Goal: Task Accomplishment & Management: Use online tool/utility

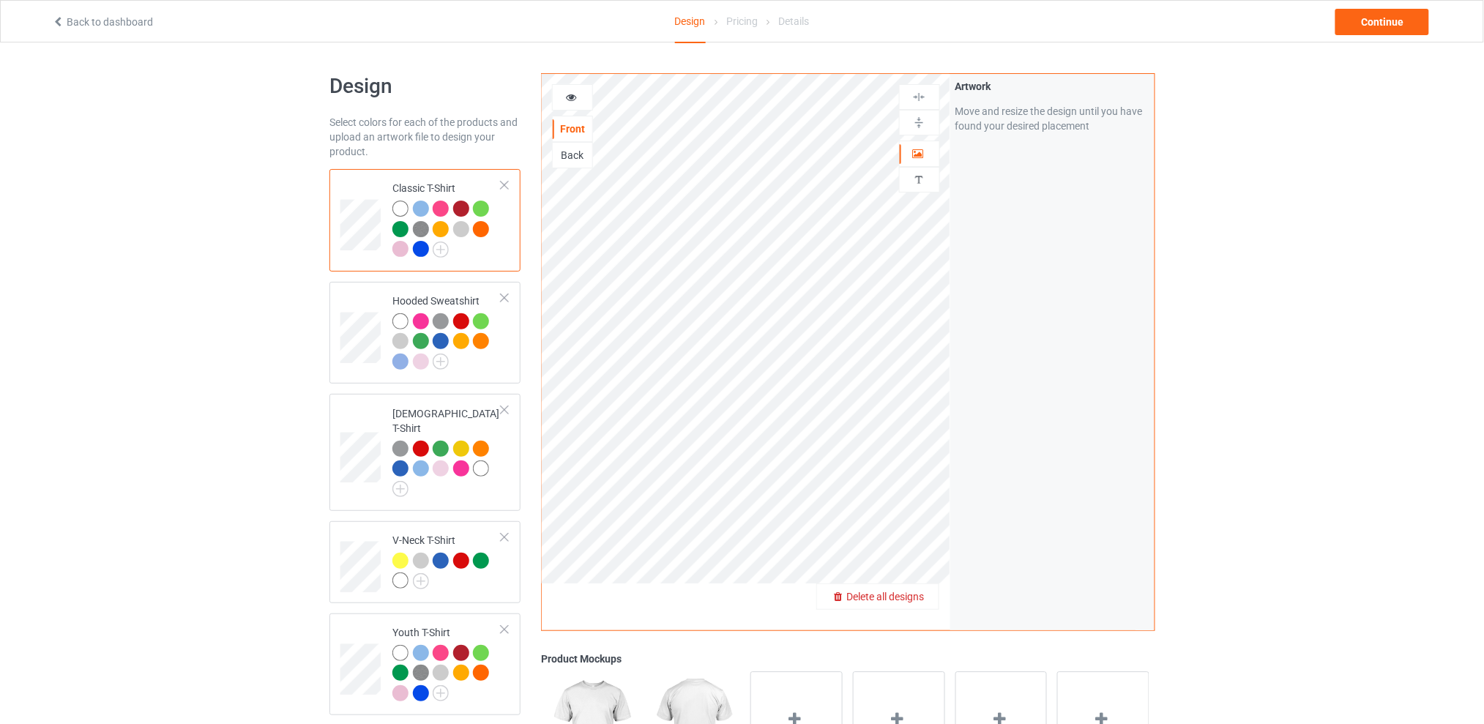
click at [919, 592] on span "Delete all designs" at bounding box center [886, 597] width 78 height 12
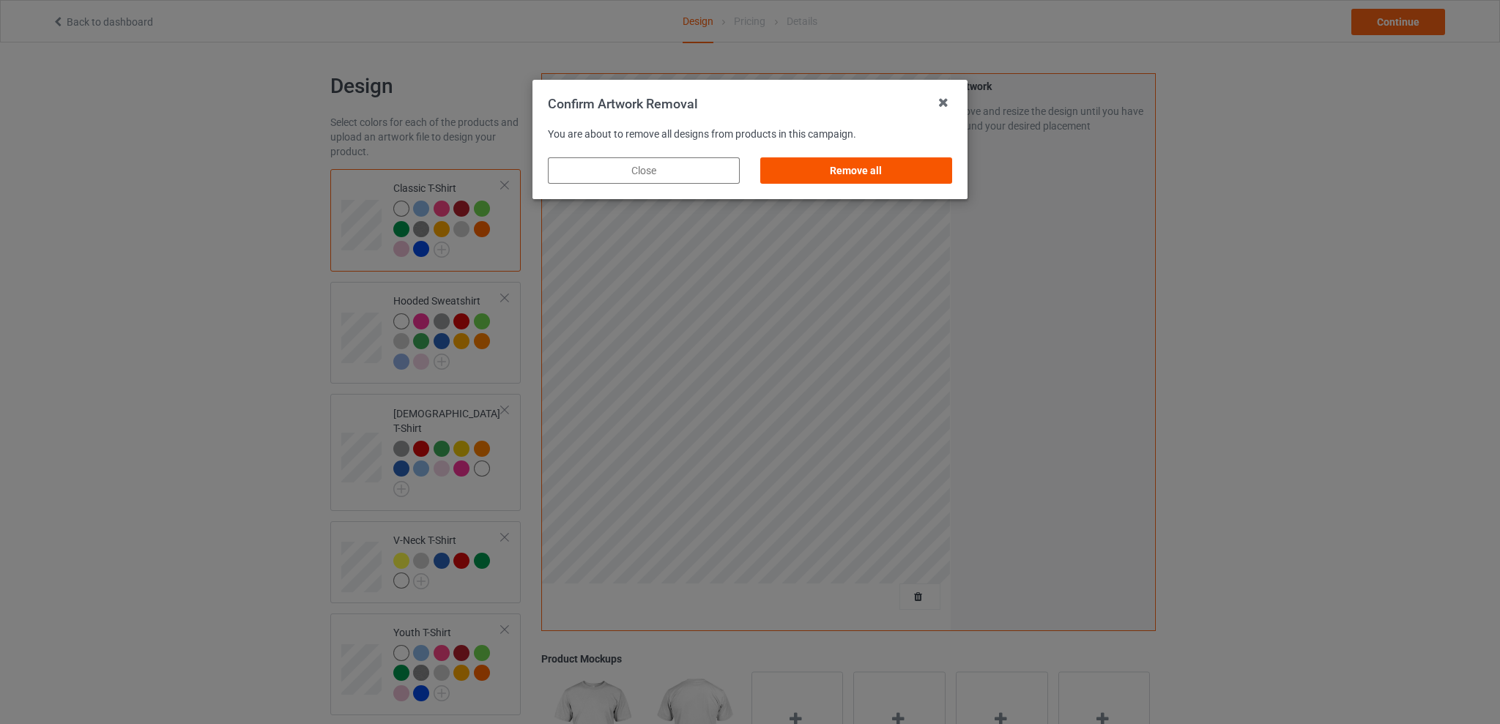
click at [876, 173] on div "Remove all" at bounding box center [856, 170] width 192 height 26
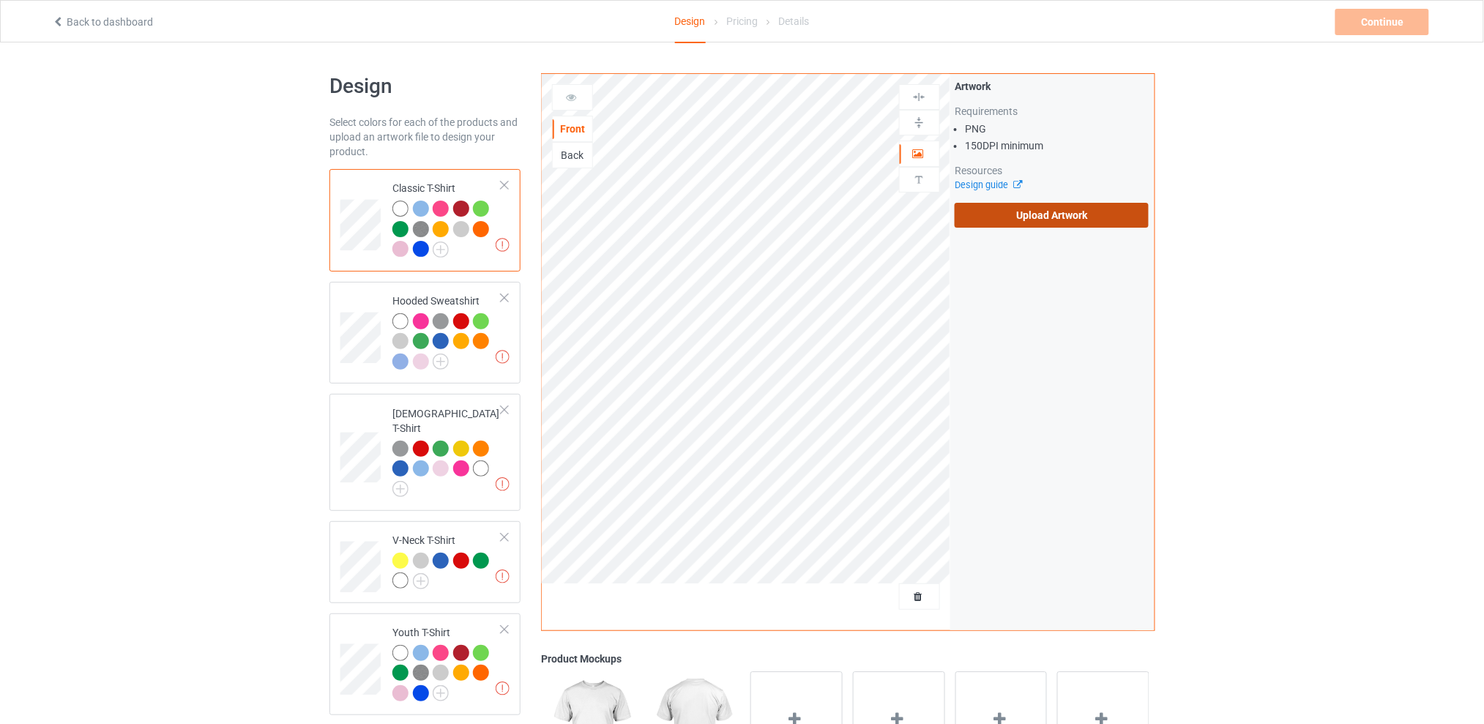
click at [1033, 214] on label "Upload Artwork" at bounding box center [1052, 215] width 194 height 25
click at [0, 0] on input "Upload Artwork" at bounding box center [0, 0] width 0 height 0
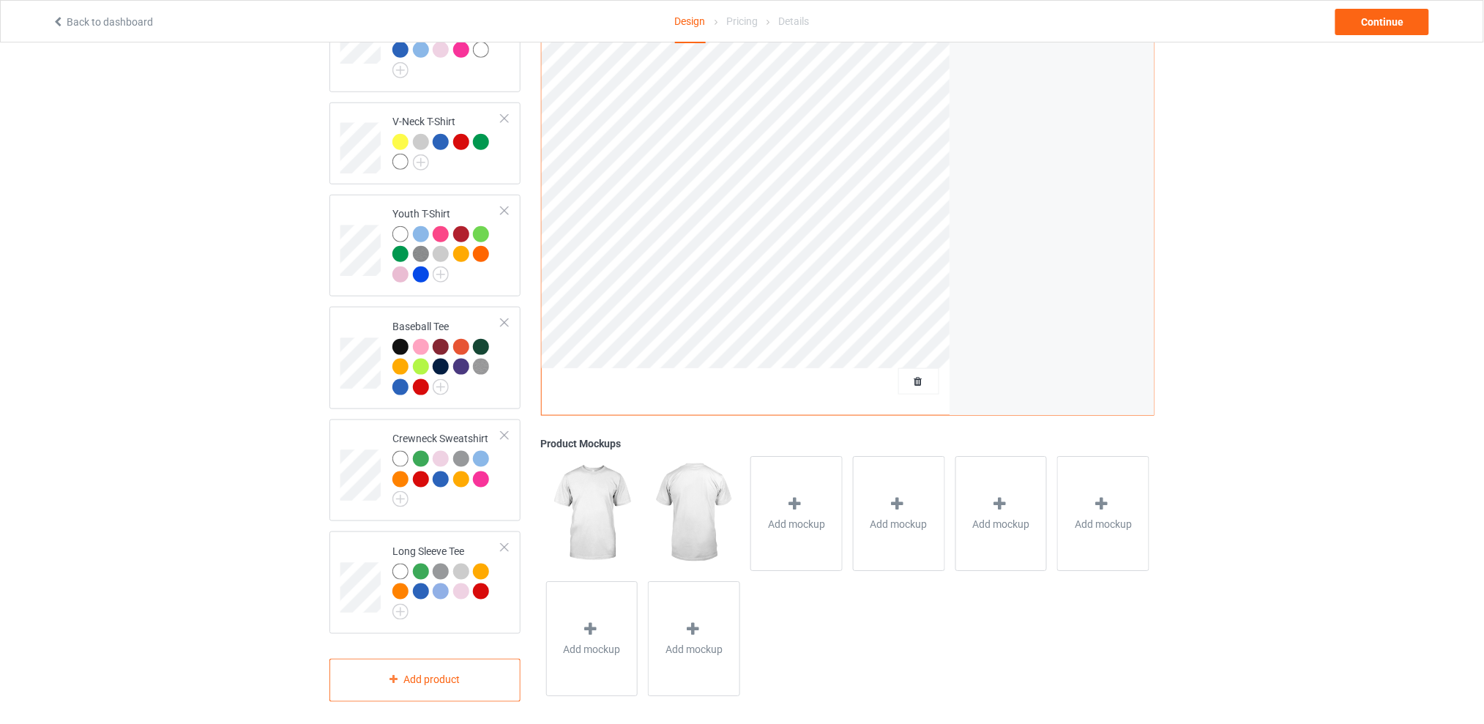
scroll to position [224, 0]
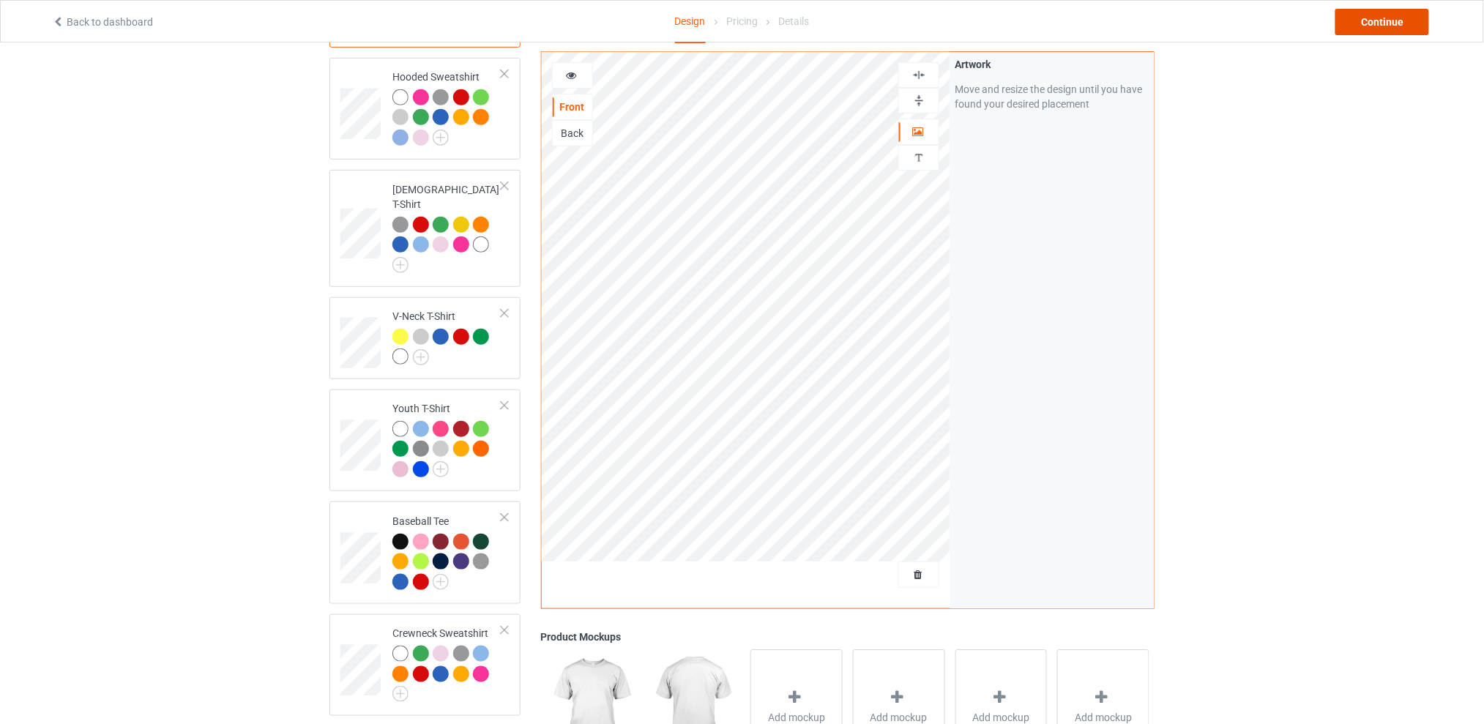
click at [1366, 28] on div "Continue" at bounding box center [1383, 22] width 94 height 26
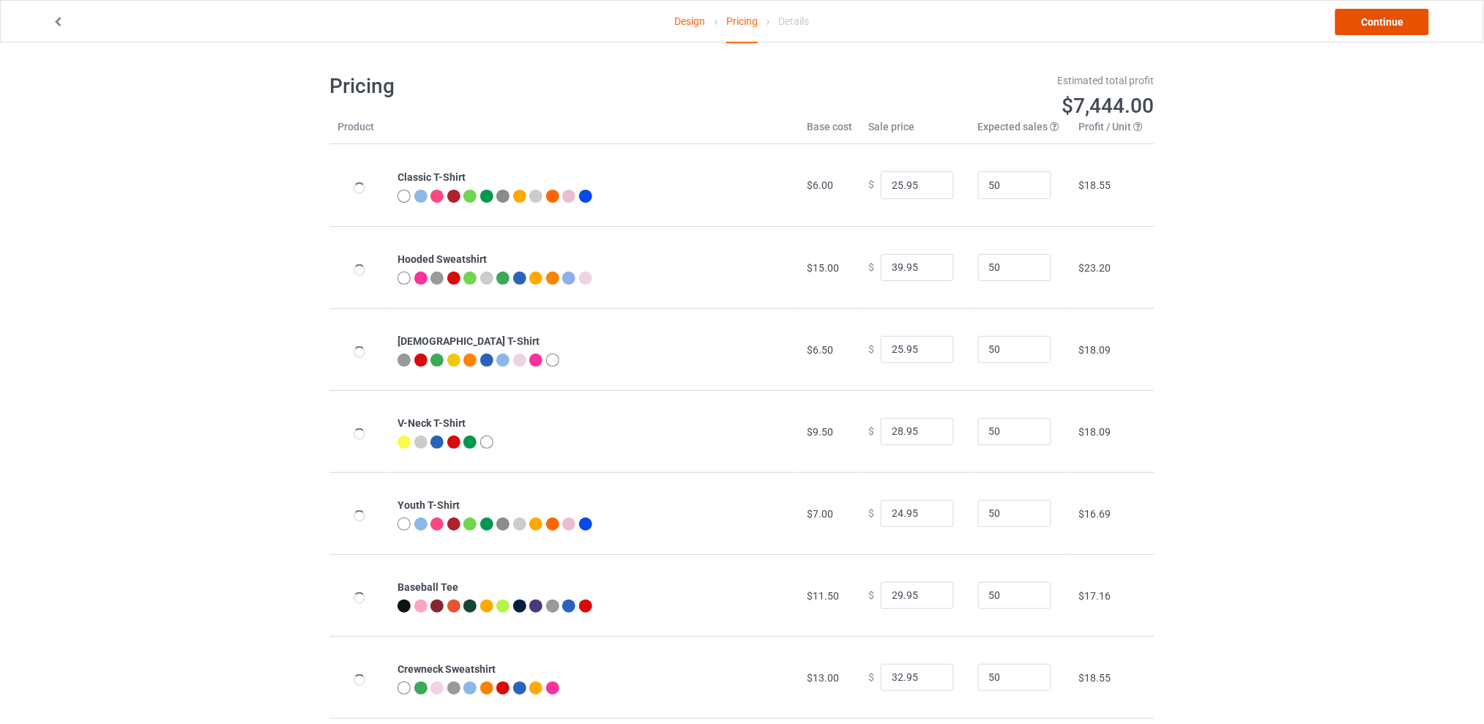
click at [1363, 31] on link "Continue" at bounding box center [1383, 22] width 94 height 26
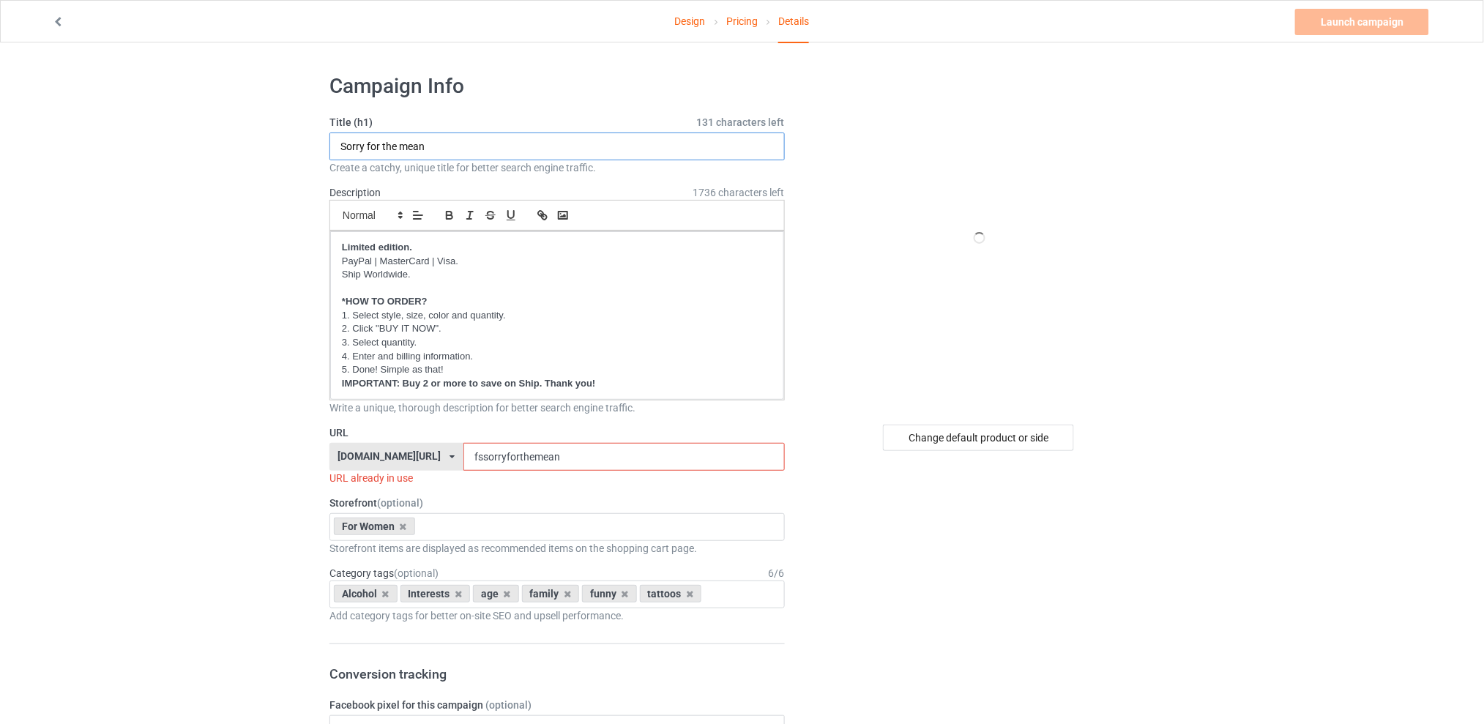
type input "h"
type input "Has my mouth gotten me in trouble"
drag, startPoint x: 602, startPoint y: 456, endPoint x: 422, endPoint y: 456, distance: 180.1
click at [422, 456] on div "[DOMAIN_NAME][URL] [DOMAIN_NAME][URL] [DOMAIN_NAME][URL] [DOMAIN_NAME][URL] 5d7…" at bounding box center [557, 457] width 455 height 28
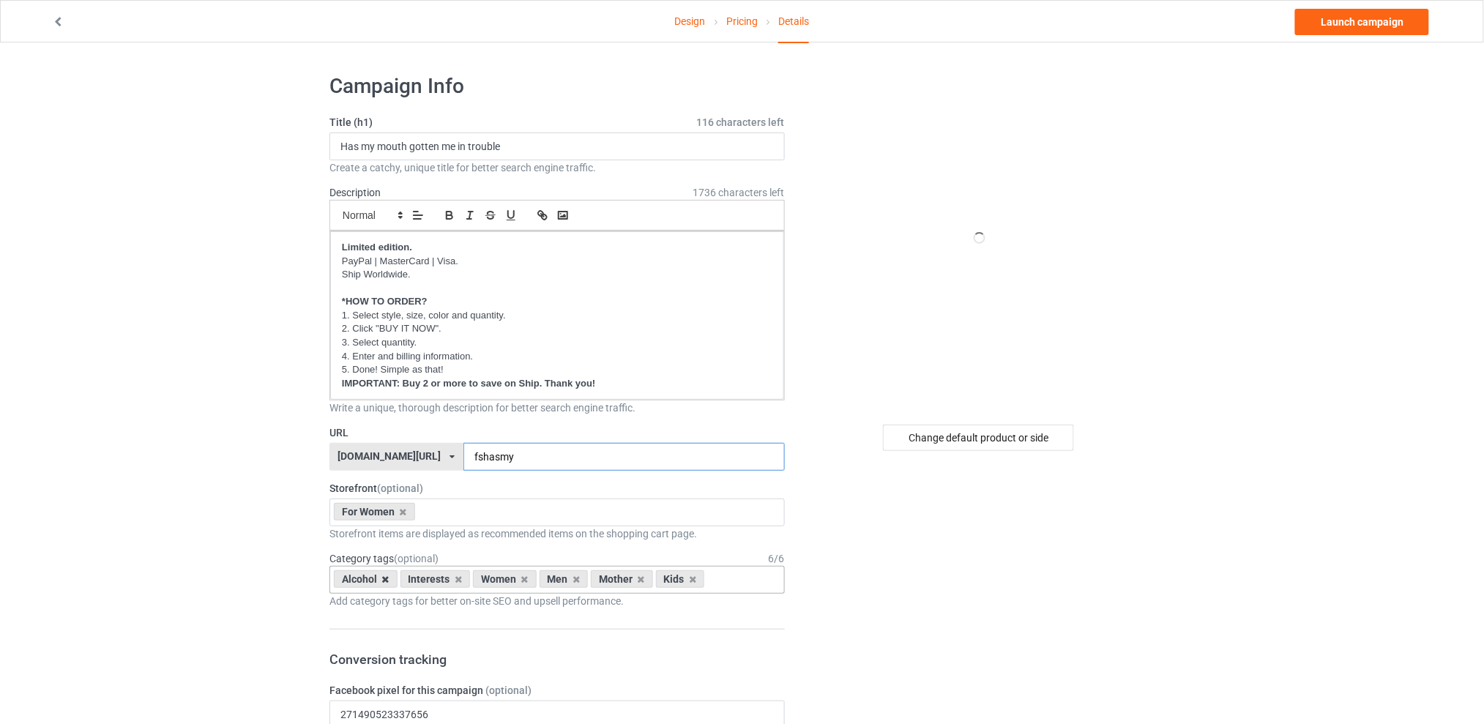
type input "fshasmy"
click at [384, 581] on icon at bounding box center [385, 580] width 7 height 10
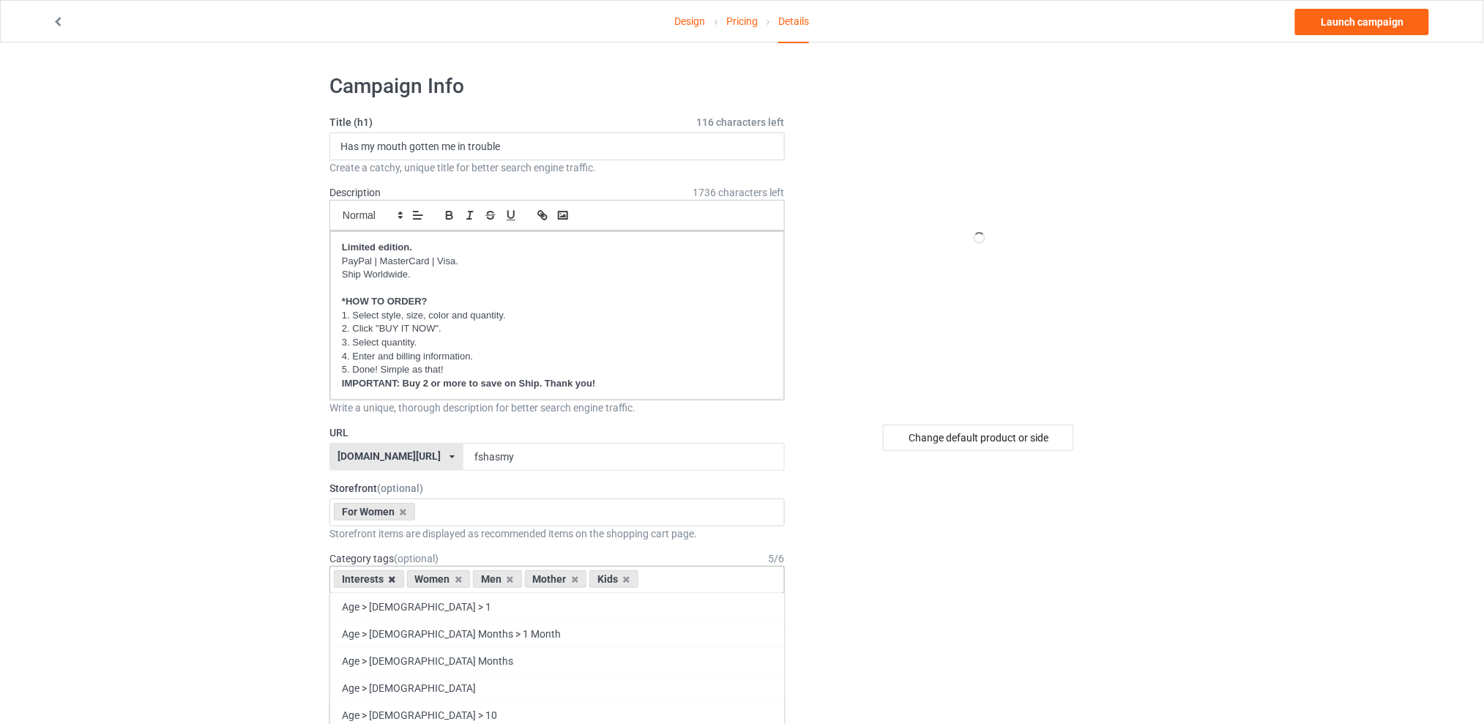
click at [393, 580] on icon at bounding box center [392, 580] width 7 height 10
click at [436, 581] on icon at bounding box center [437, 580] width 7 height 10
click at [447, 580] on icon at bounding box center [450, 580] width 7 height 10
click at [439, 579] on icon at bounding box center [437, 580] width 7 height 10
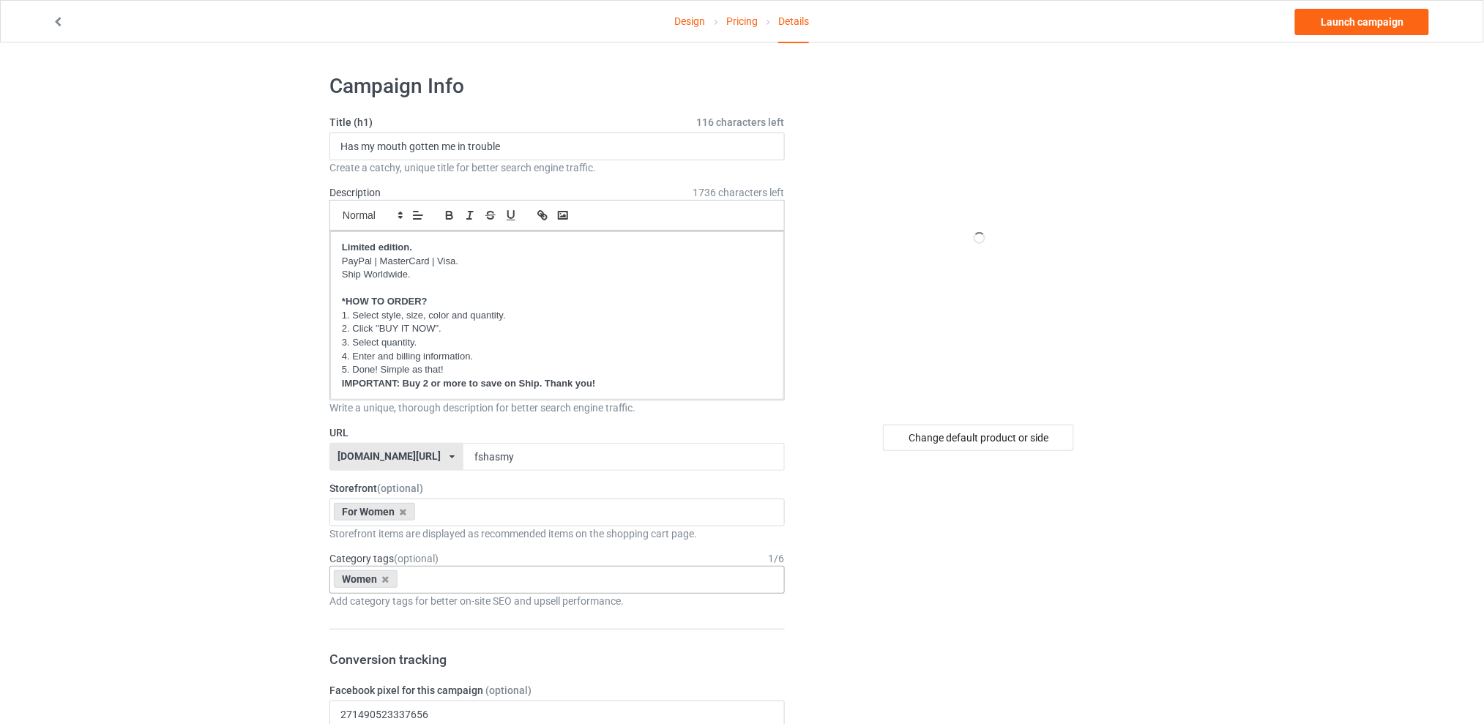
click at [951, 443] on div "Change default product or side" at bounding box center [978, 438] width 191 height 26
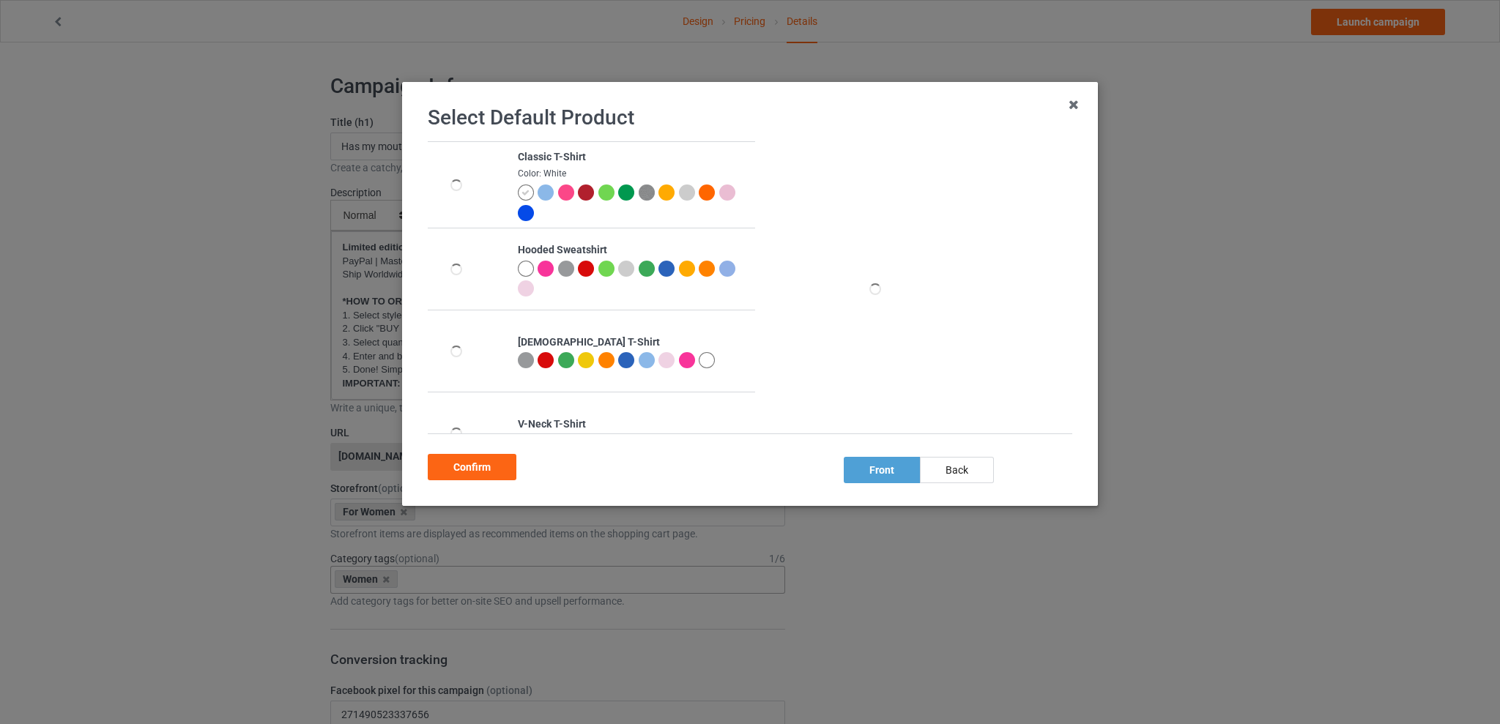
click at [643, 360] on div at bounding box center [647, 360] width 16 height 16
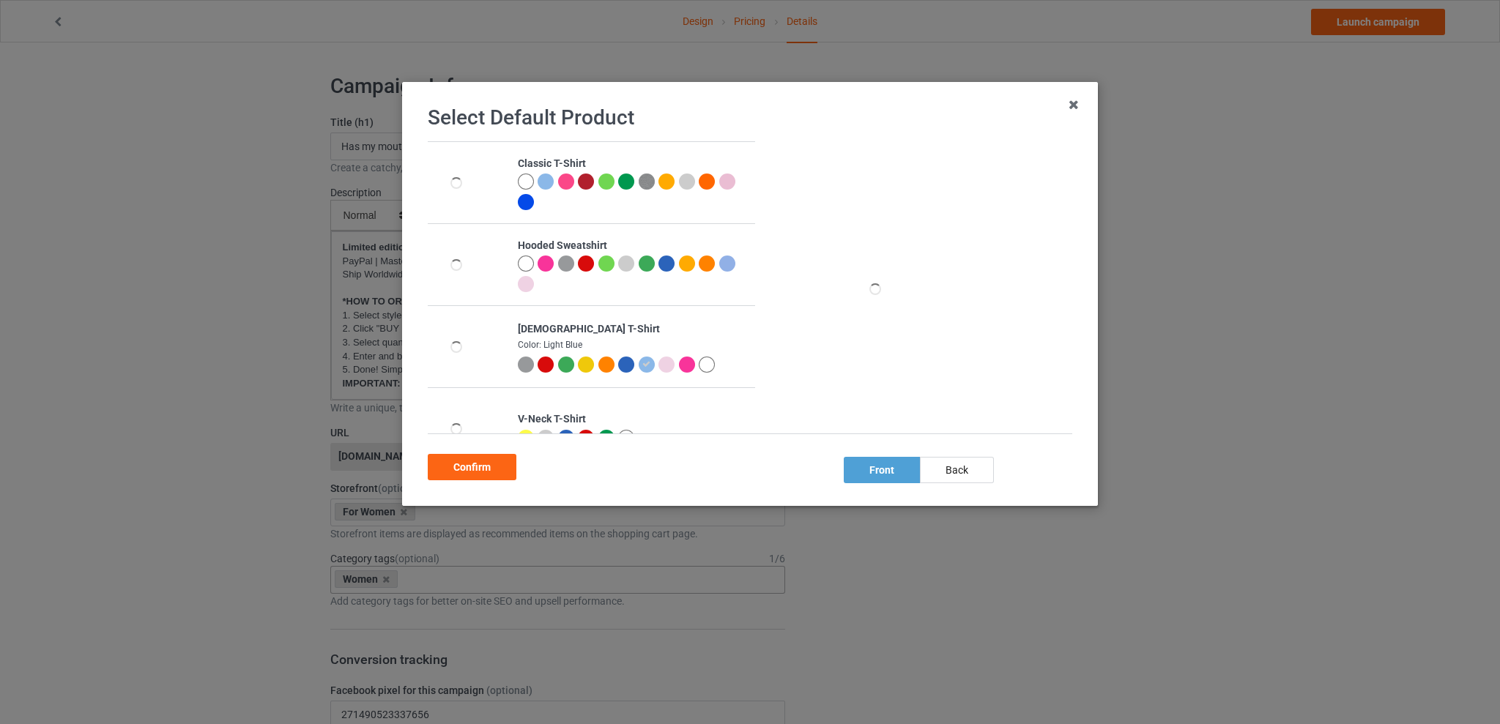
click at [467, 466] on div "Confirm" at bounding box center [472, 467] width 89 height 26
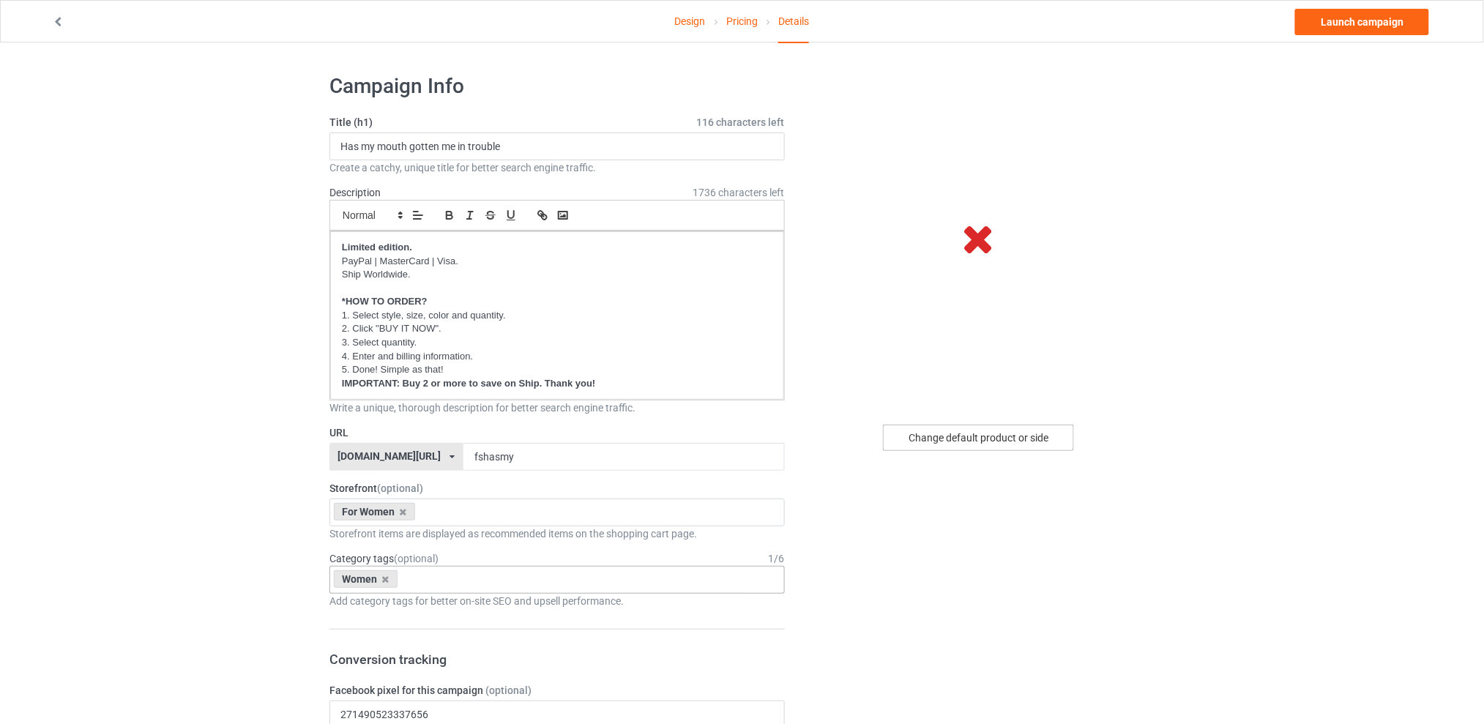
click at [930, 436] on div "Change default product or side" at bounding box center [978, 438] width 191 height 26
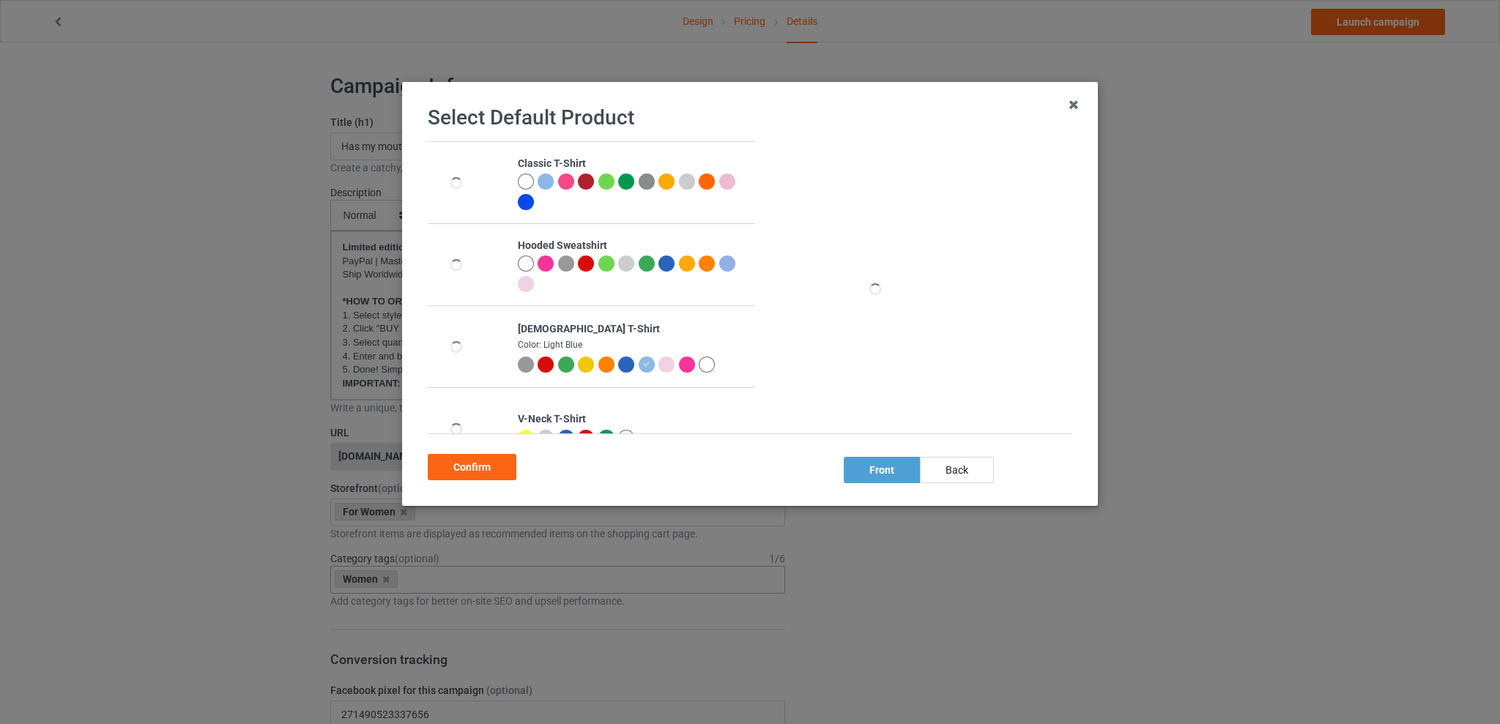
click at [642, 365] on icon at bounding box center [646, 364] width 8 height 8
click at [489, 466] on div "Confirm" at bounding box center [472, 467] width 89 height 26
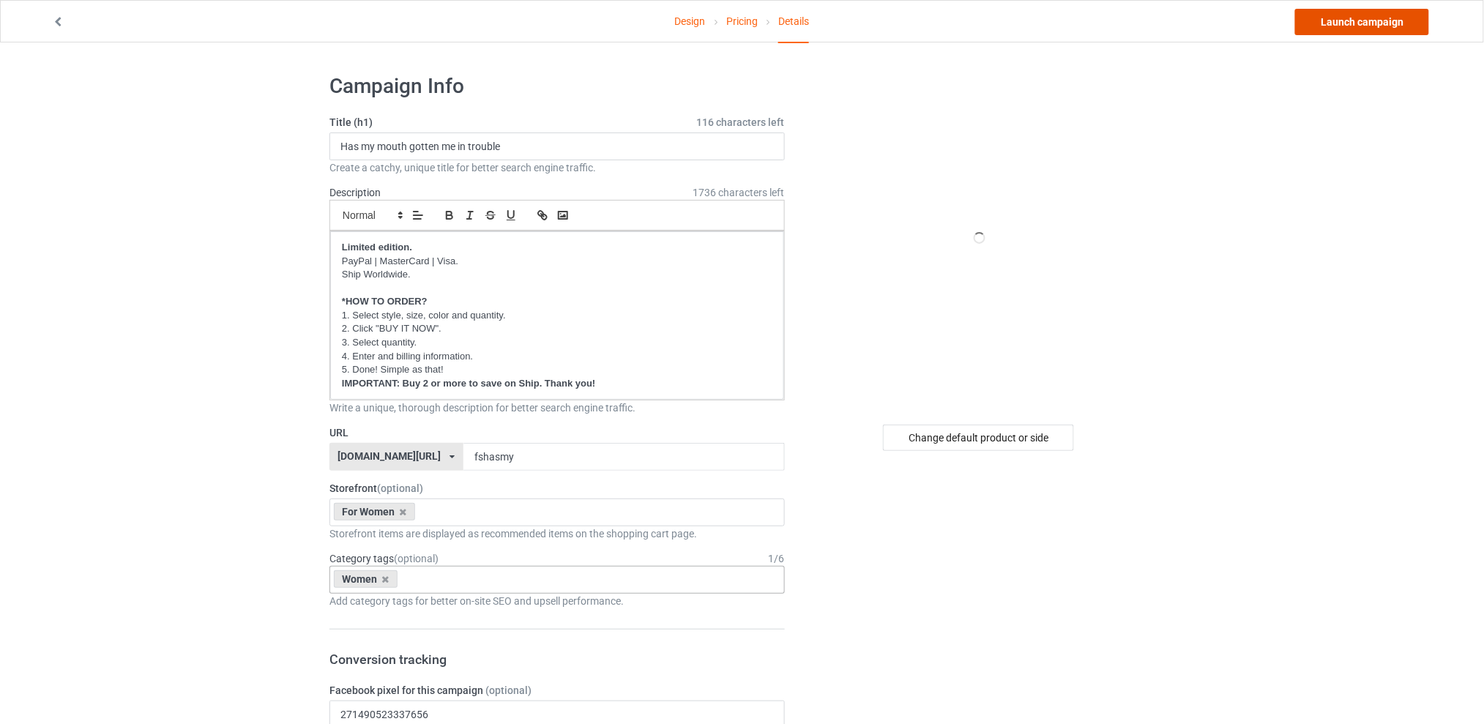
click at [1356, 23] on link "Launch campaign" at bounding box center [1362, 22] width 134 height 26
